Goal: Feedback & Contribution: Submit feedback/report problem

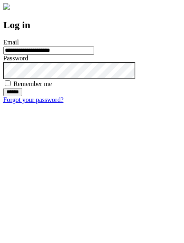
type input "**********"
click at [22, 96] on input "******" at bounding box center [12, 92] width 19 height 8
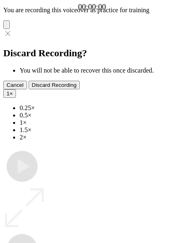
type input "**********"
